Goal: Task Accomplishment & Management: Manage account settings

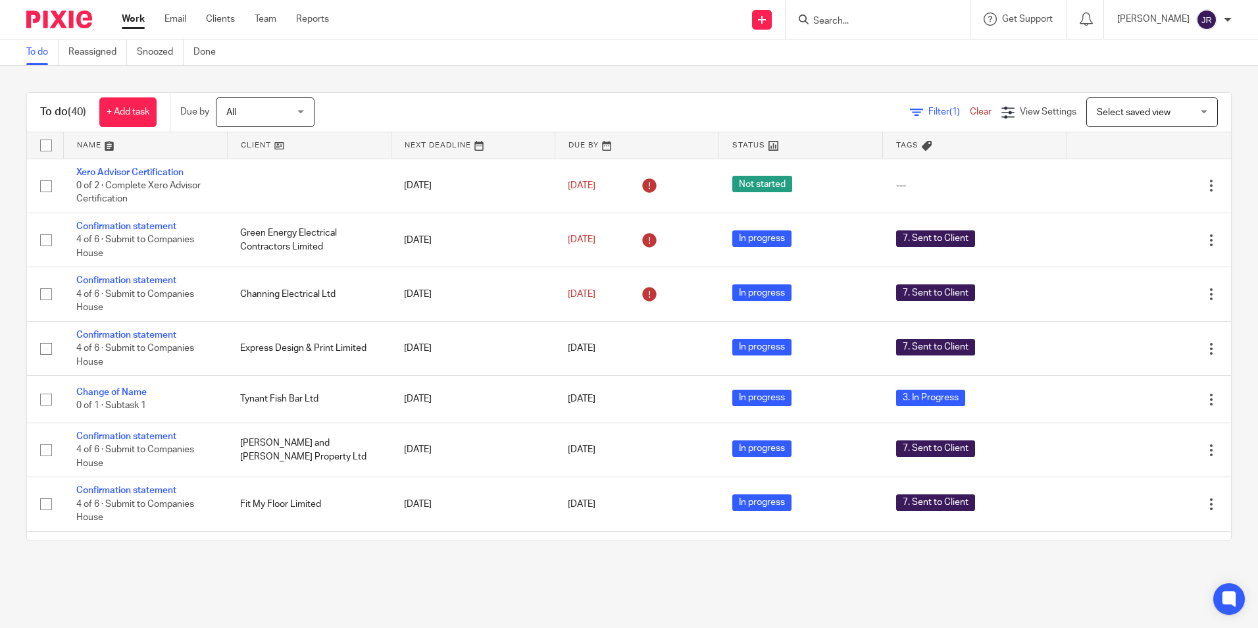
click at [847, 23] on input "Search" at bounding box center [871, 22] width 118 height 12
type input "fit"
click at [857, 73] on link at bounding box center [890, 72] width 163 height 20
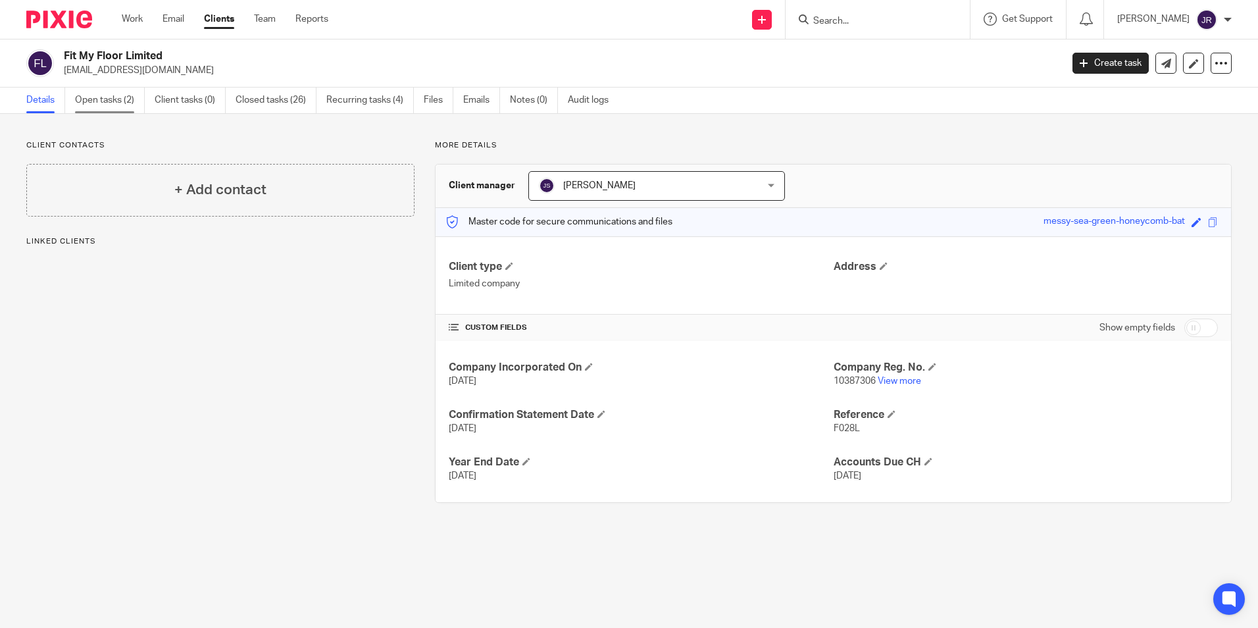
click at [112, 93] on link "Open tasks (2)" at bounding box center [110, 101] width 70 height 26
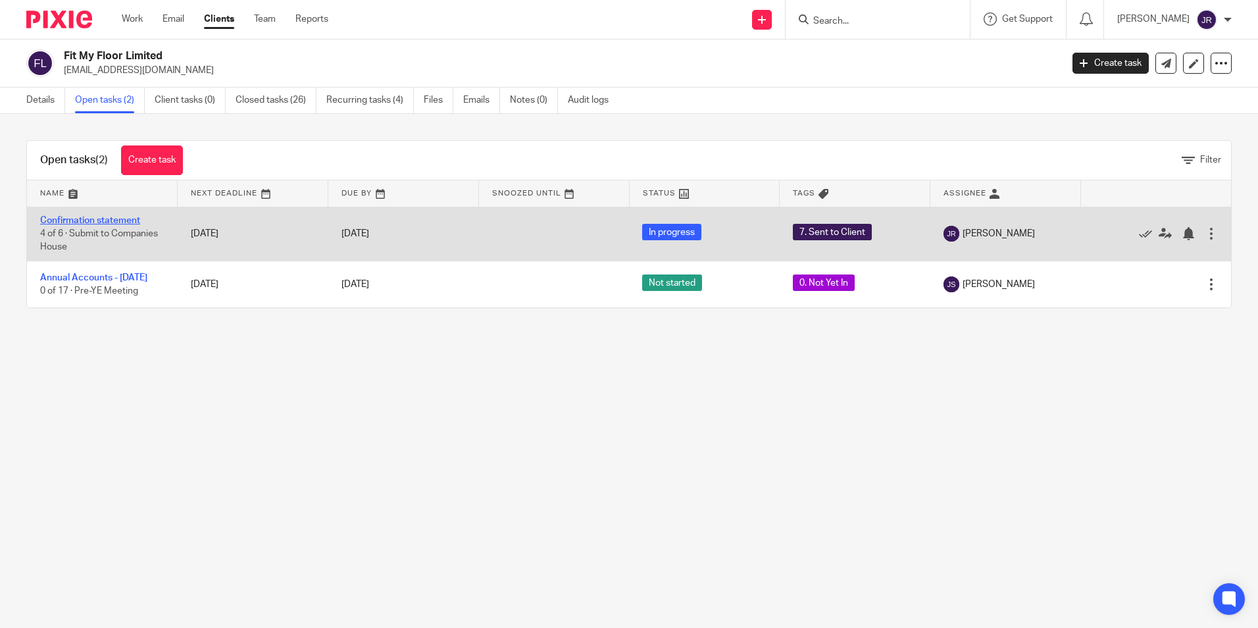
click at [114, 216] on link "Confirmation statement" at bounding box center [90, 220] width 100 height 9
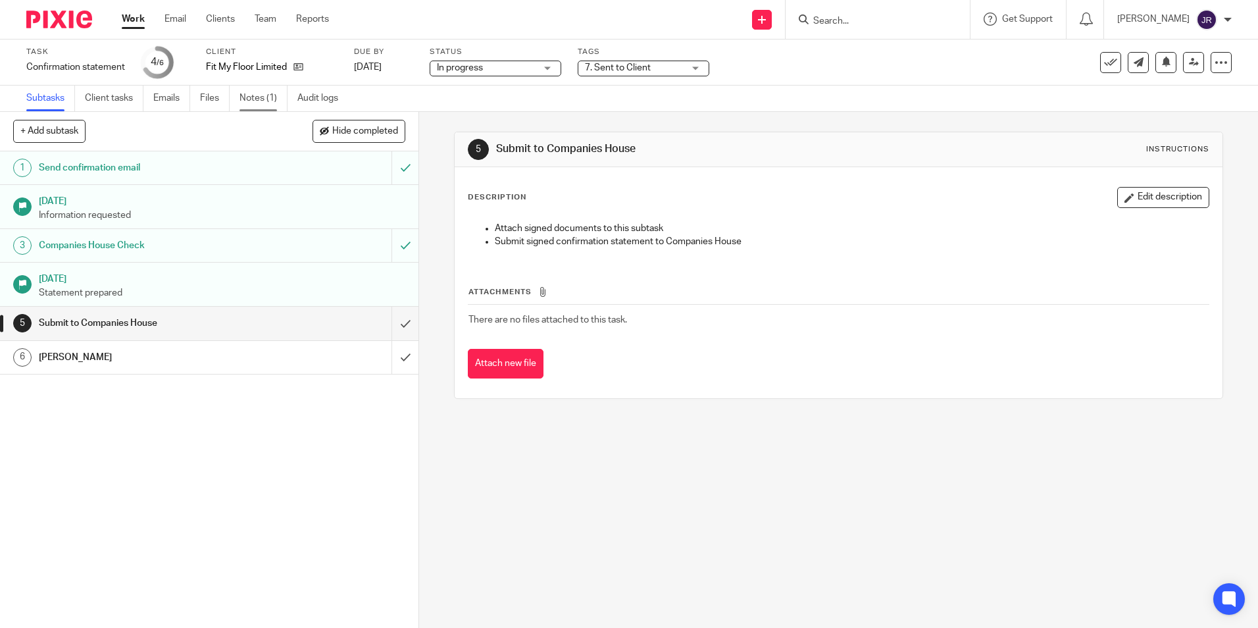
click at [245, 92] on link "Notes (1)" at bounding box center [263, 99] width 48 height 26
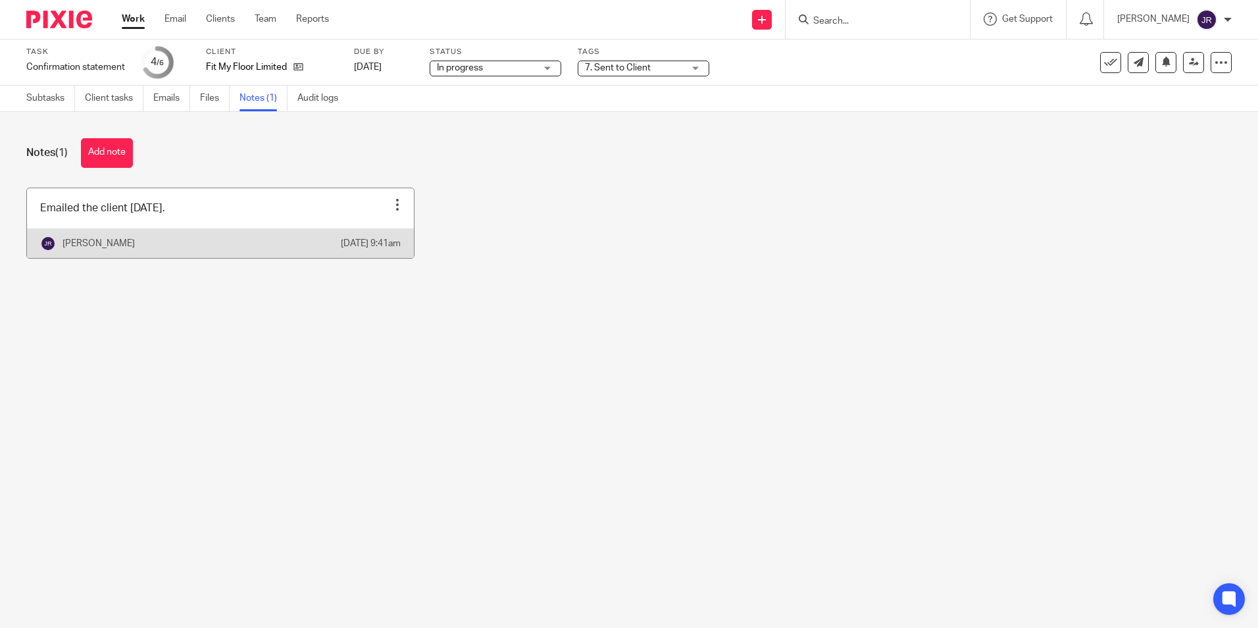
click at [314, 230] on link at bounding box center [220, 223] width 387 height 70
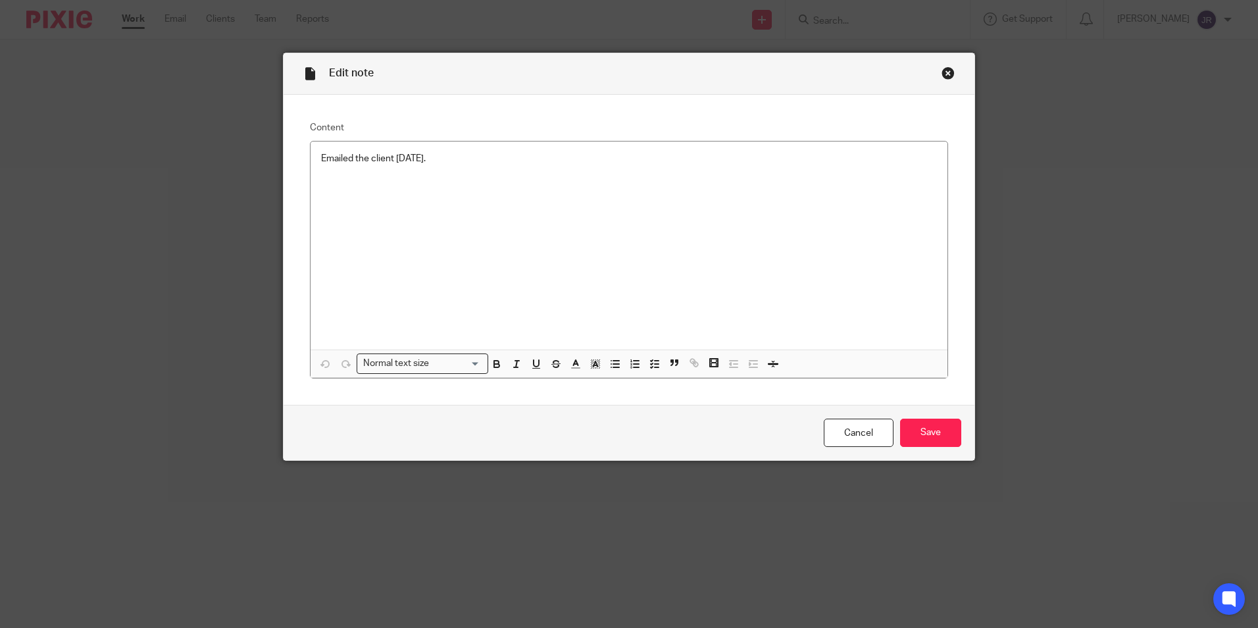
click at [452, 157] on p "Emailed the client [DATE]." at bounding box center [629, 158] width 616 height 13
click at [326, 186] on p at bounding box center [629, 184] width 616 height 13
drag, startPoint x: 321, startPoint y: 185, endPoint x: 361, endPoint y: 210, distance: 47.3
click at [321, 185] on p at bounding box center [629, 184] width 616 height 13
click at [375, 228] on p "Kind Regards, Charlie Lewis" at bounding box center [629, 218] width 616 height 27
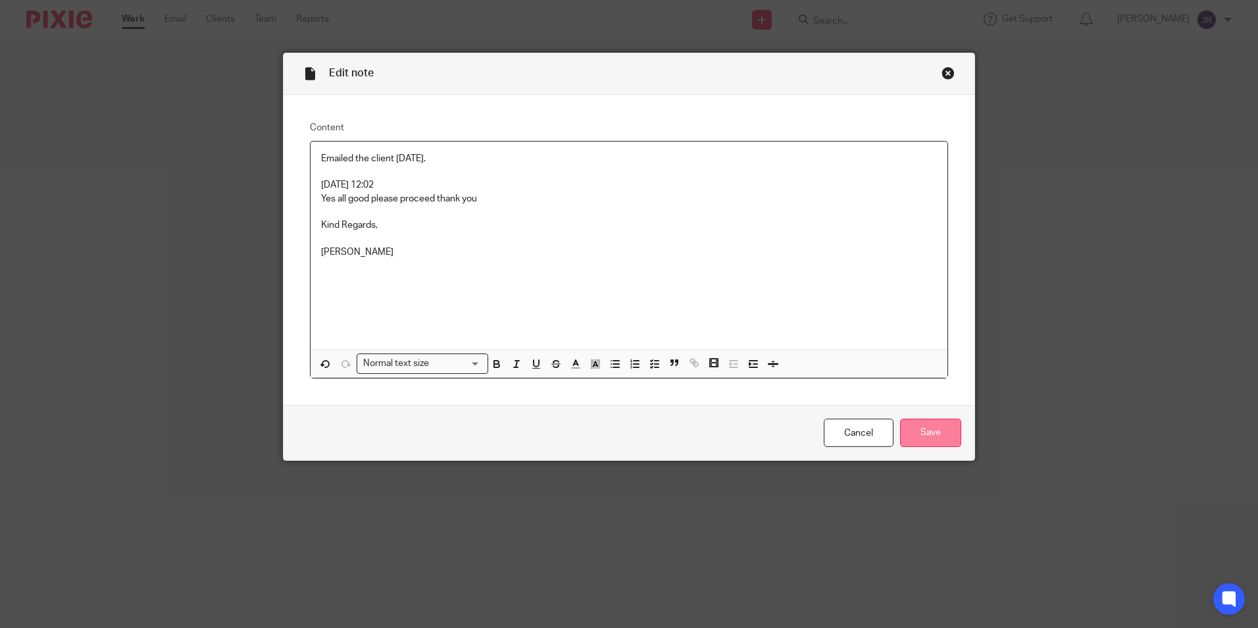
click at [946, 432] on input "Save" at bounding box center [930, 432] width 61 height 28
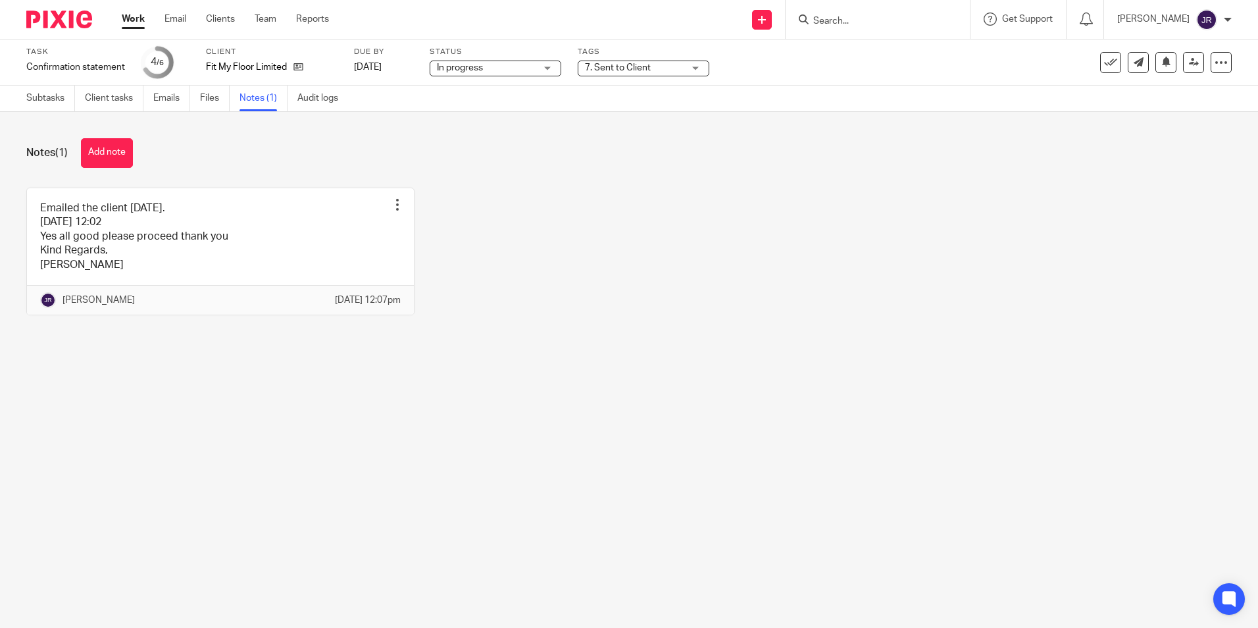
click at [695, 66] on div "7. Sent to Client" at bounding box center [644, 69] width 132 height 16
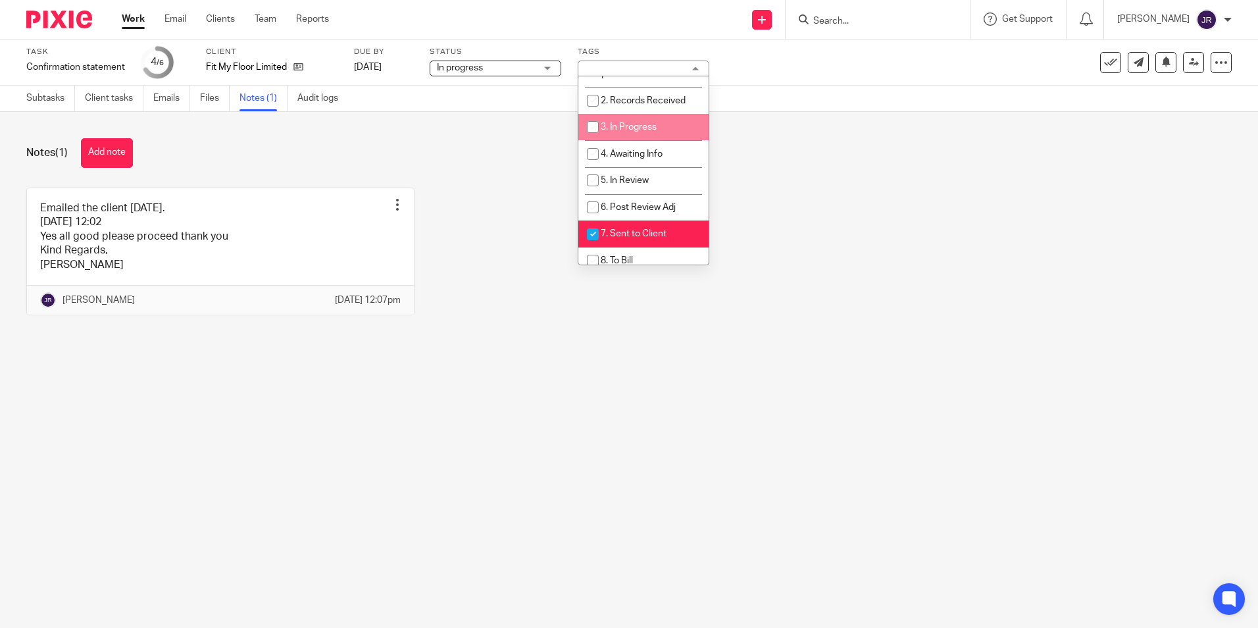
scroll to position [132, 0]
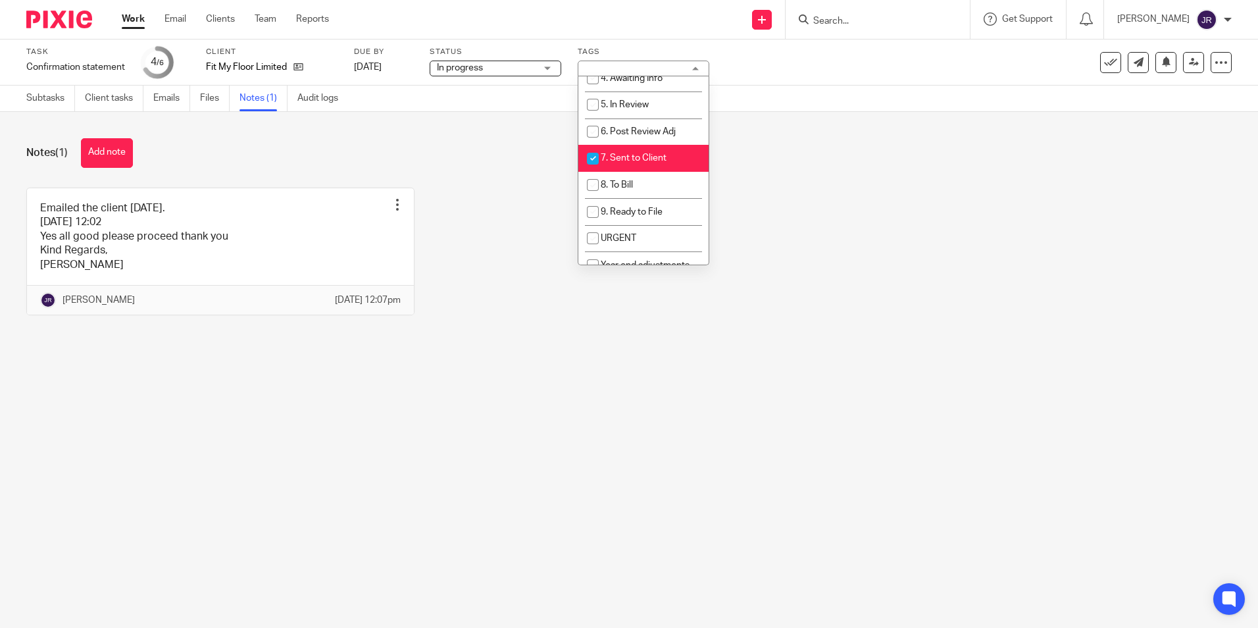
click at [652, 156] on span "7. Sent to Client" at bounding box center [634, 157] width 66 height 9
checkbox input "false"
click at [641, 180] on li "8. To Bill" at bounding box center [643, 185] width 130 height 27
checkbox input "true"
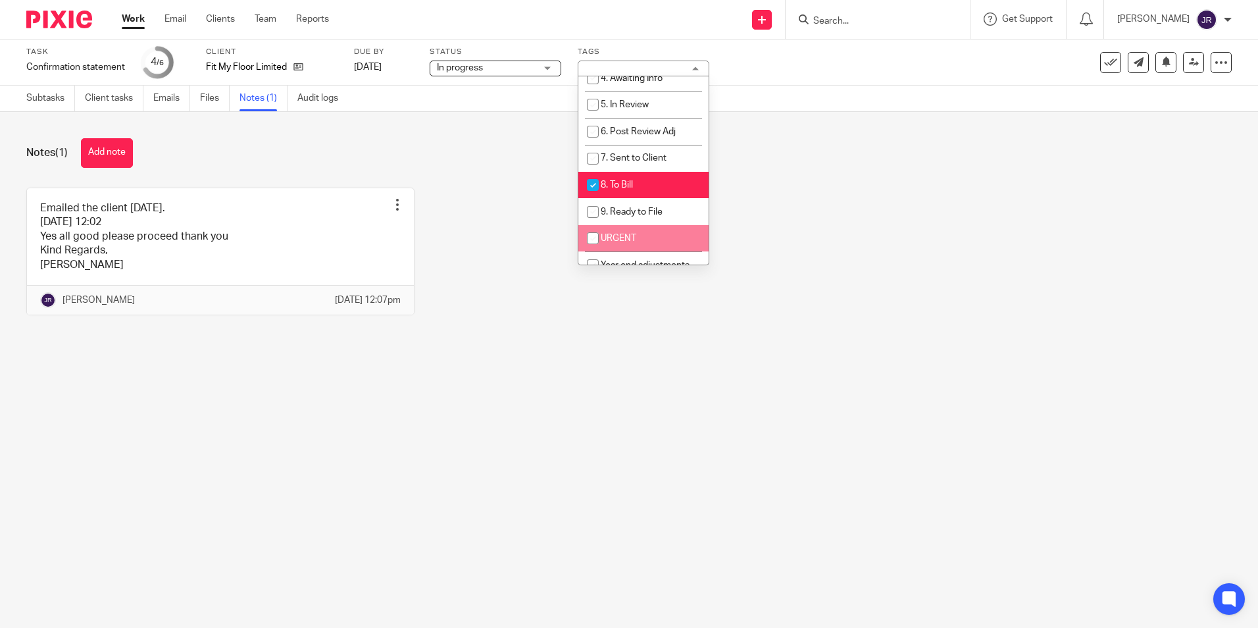
click at [595, 402] on main "Task Confirmation statement Save Confirmation statement 4 /6 Client Fit My Floo…" at bounding box center [629, 314] width 1258 height 628
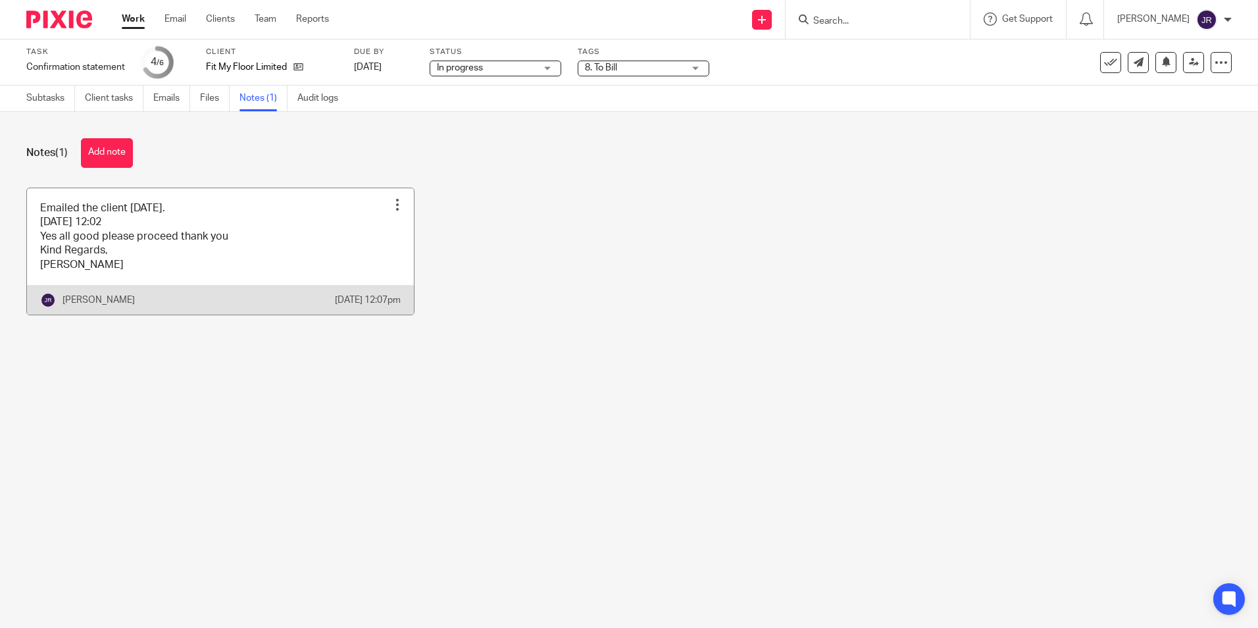
click at [236, 264] on link at bounding box center [220, 251] width 387 height 126
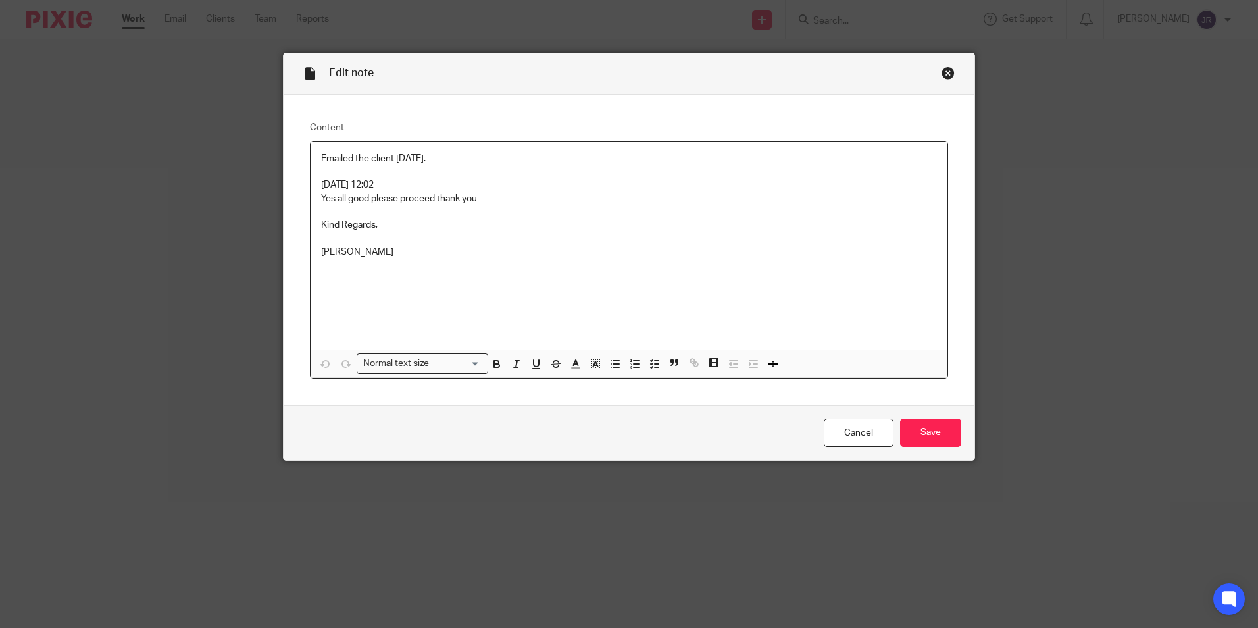
click at [382, 249] on p "[PERSON_NAME]" at bounding box center [629, 245] width 616 height 27
click at [468, 273] on p "Confirmation Statement submitted" at bounding box center [629, 278] width 616 height 13
click at [922, 427] on input "Save" at bounding box center [930, 432] width 61 height 28
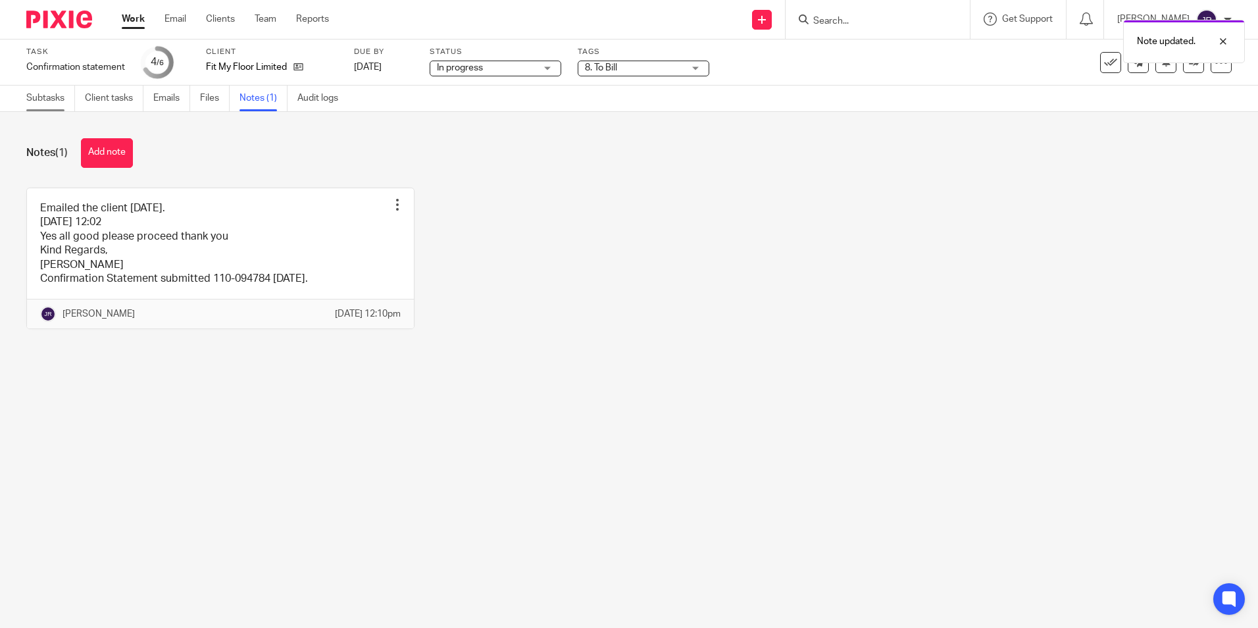
click at [45, 97] on link "Subtasks" at bounding box center [50, 99] width 49 height 26
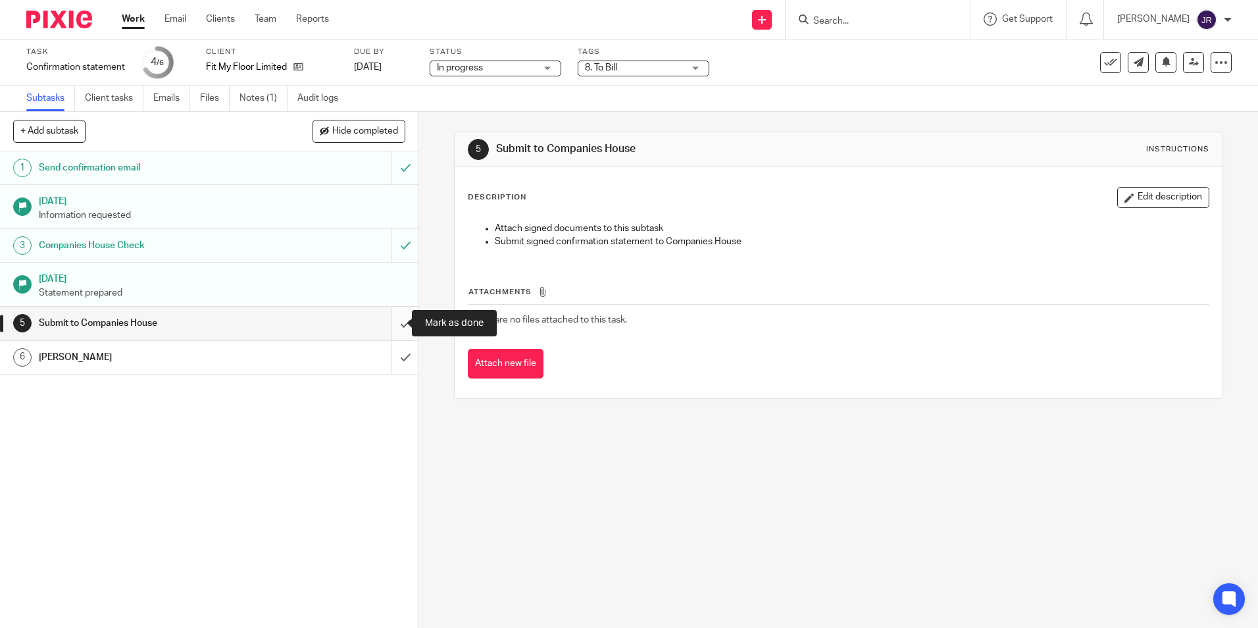
click at [393, 316] on input "submit" at bounding box center [209, 323] width 418 height 33
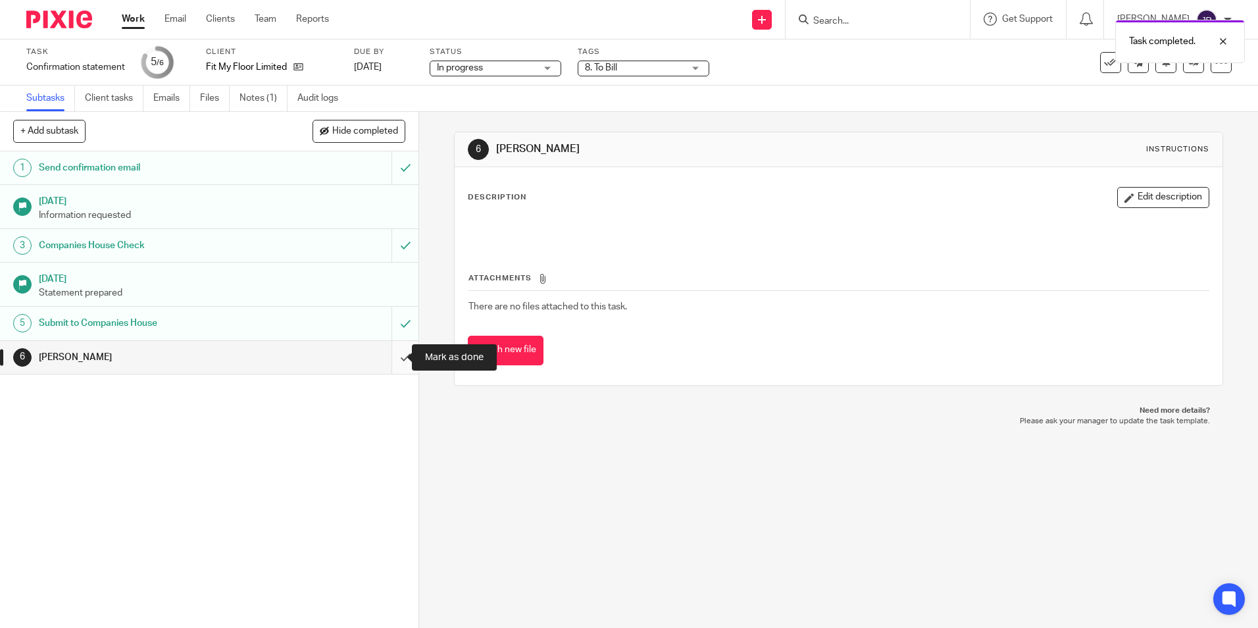
click at [398, 356] on input "submit" at bounding box center [209, 357] width 418 height 33
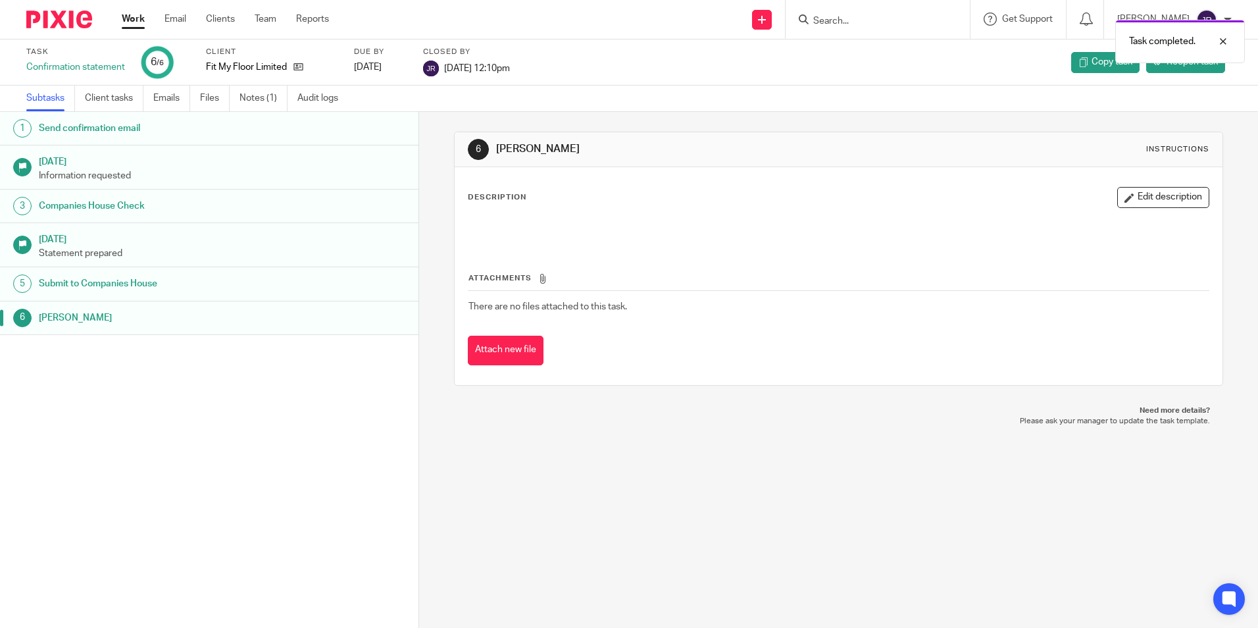
click at [134, 23] on link "Work" at bounding box center [133, 19] width 23 height 13
